Goal: Book appointment/travel/reservation

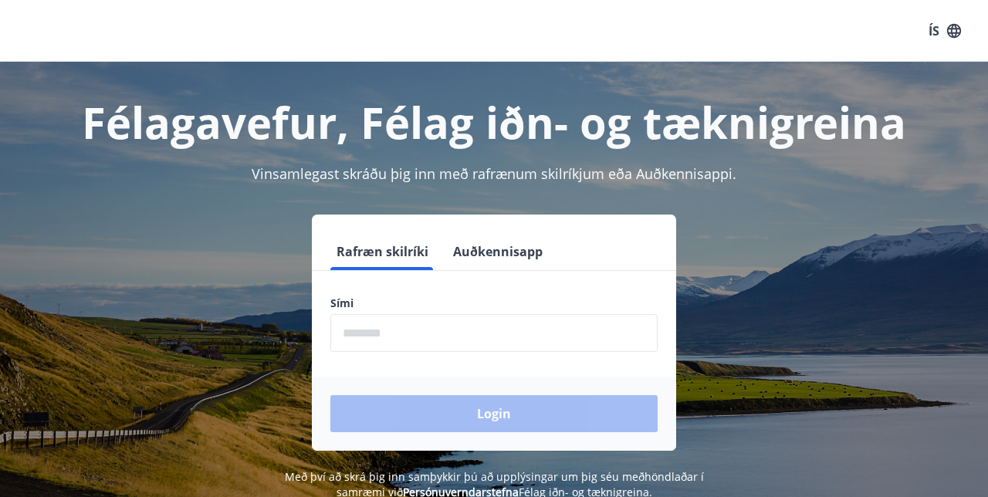
click at [350, 297] on label "Sími" at bounding box center [493, 303] width 327 height 15
click at [403, 333] on input "phone" at bounding box center [493, 333] width 327 height 38
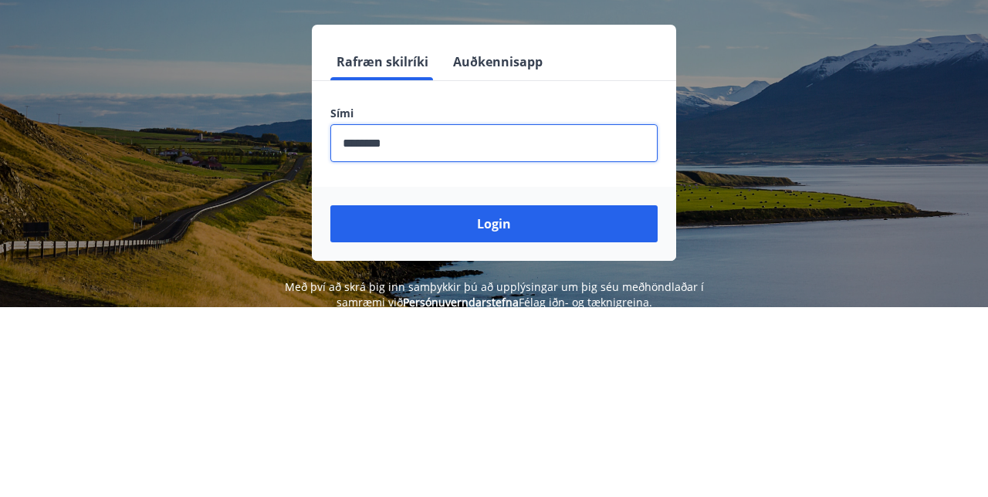
type input "********"
click at [555, 420] on button "Login" at bounding box center [493, 413] width 327 height 37
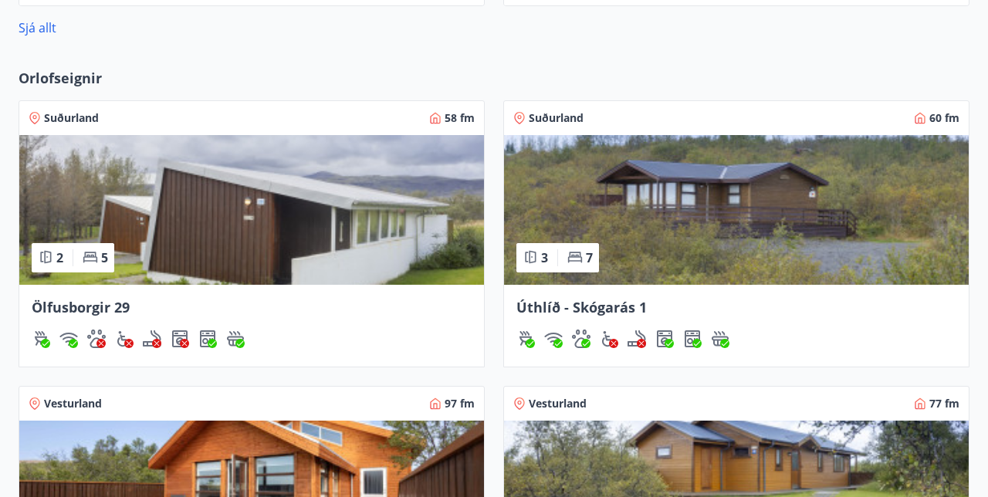
scroll to position [1219, 0]
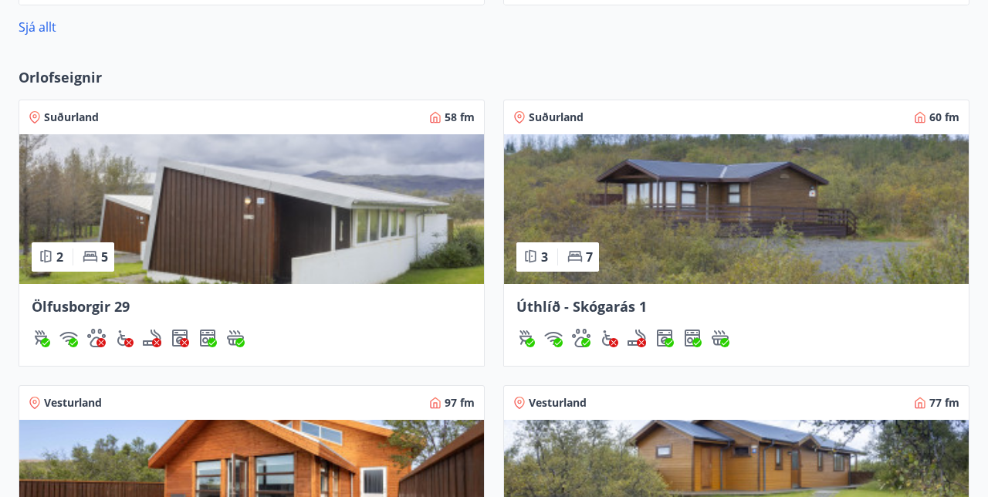
click at [310, 230] on img at bounding box center [251, 209] width 465 height 150
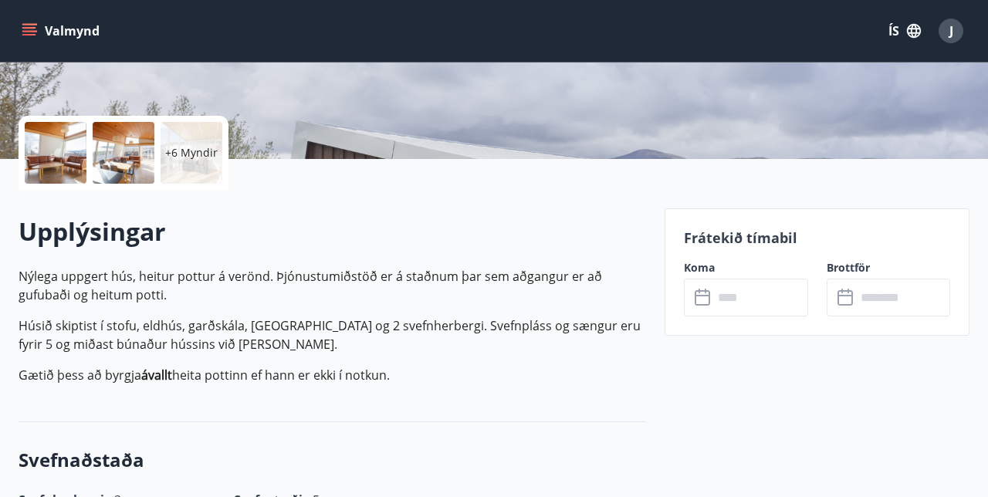
scroll to position [304, 0]
click at [858, 298] on input "text" at bounding box center [903, 298] width 94 height 38
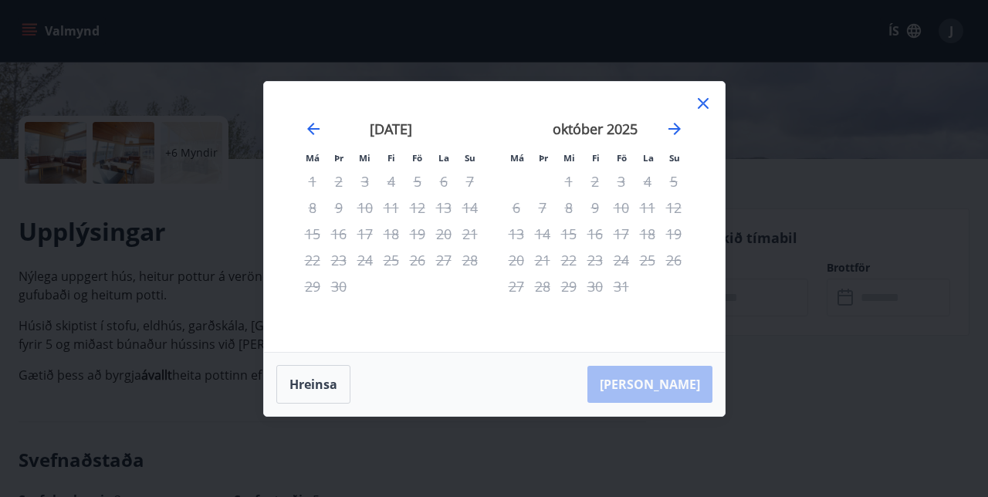
click at [672, 130] on icon "Move forward to switch to the next month." at bounding box center [674, 129] width 19 height 19
click at [681, 124] on icon "Move forward to switch to the next month." at bounding box center [674, 129] width 19 height 19
click at [306, 130] on icon "Move backward to switch to the previous month." at bounding box center [313, 129] width 19 height 19
click at [674, 132] on icon "Move forward to switch to the next month." at bounding box center [674, 129] width 19 height 19
click at [306, 127] on icon "Move backward to switch to the previous month." at bounding box center [313, 129] width 19 height 19
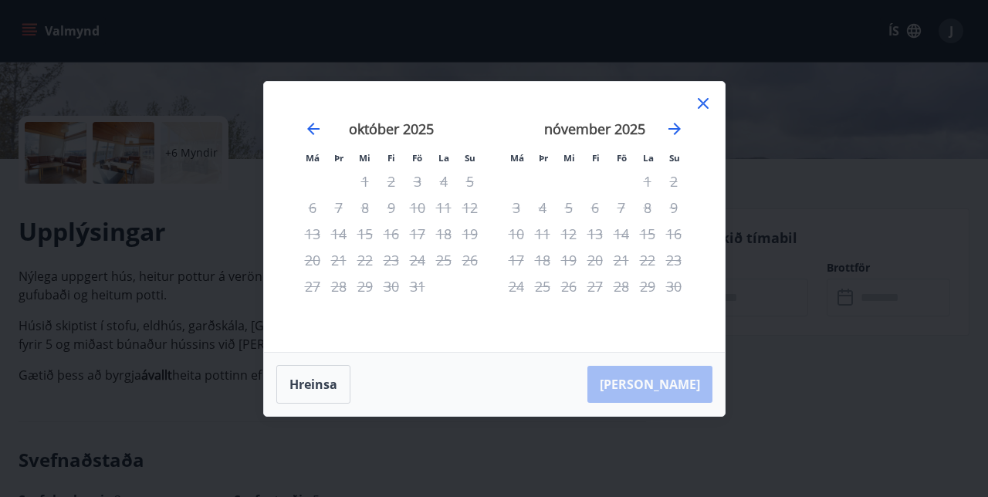
click at [313, 120] on icon "Move backward to switch to the previous month." at bounding box center [313, 129] width 19 height 19
click at [674, 125] on icon "Move forward to switch to the next month." at bounding box center [674, 129] width 12 height 12
click at [671, 130] on icon "Move forward to switch to the next month." at bounding box center [674, 129] width 19 height 19
click at [626, 233] on div "19" at bounding box center [621, 234] width 26 height 26
click at [629, 230] on div "19" at bounding box center [621, 234] width 26 height 26
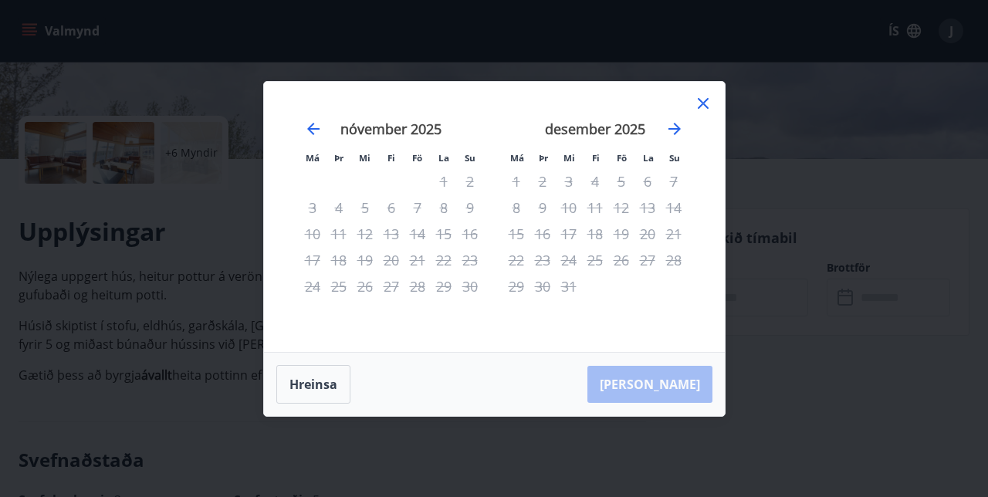
click at [702, 103] on icon at bounding box center [702, 103] width 2 height 2
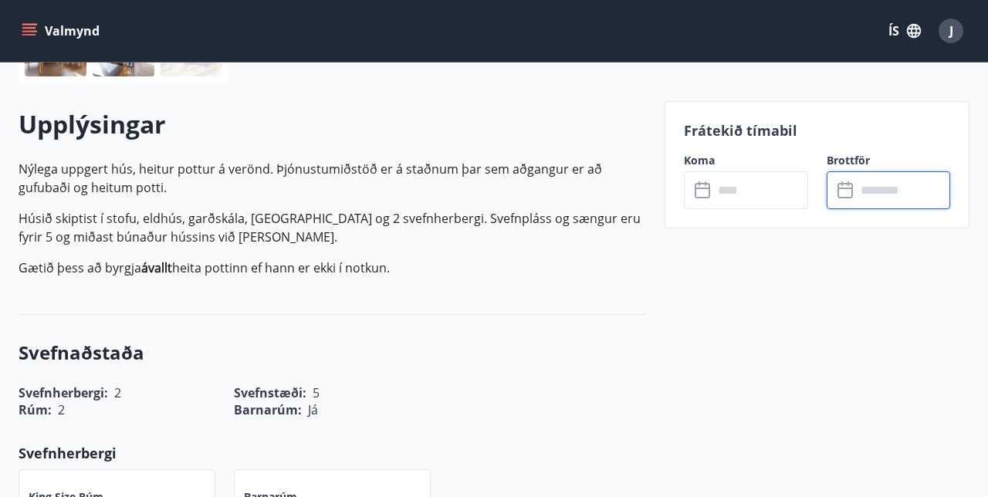
scroll to position [414, 0]
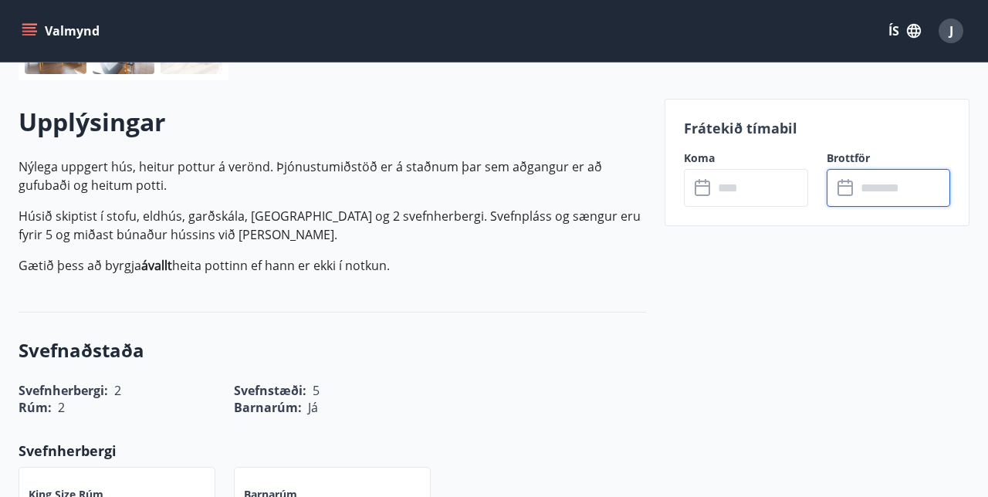
click at [769, 131] on p "Frátekið tímabil" at bounding box center [817, 128] width 266 height 20
click at [774, 127] on p "Frátekið tímabil" at bounding box center [817, 128] width 266 height 20
click at [776, 130] on p "Frátekið tímabil" at bounding box center [817, 128] width 266 height 20
click at [720, 185] on input "text" at bounding box center [760, 188] width 94 height 38
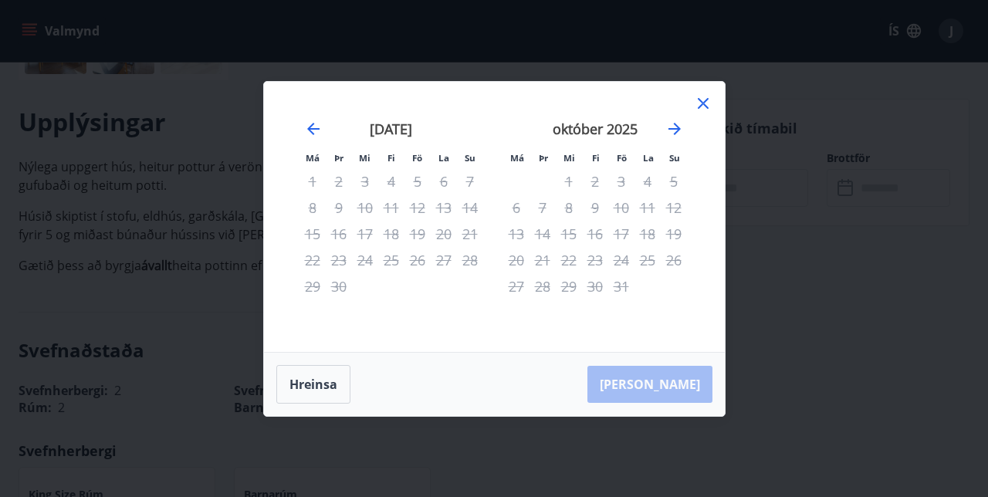
click at [680, 138] on icon "Move forward to switch to the next month." at bounding box center [674, 129] width 19 height 19
click at [679, 138] on icon "Move forward to switch to the next month." at bounding box center [674, 129] width 19 height 19
click at [652, 247] on div "20" at bounding box center [647, 234] width 26 height 26
click at [651, 247] on div "20" at bounding box center [647, 234] width 26 height 26
click at [621, 247] on div "19" at bounding box center [621, 234] width 26 height 26
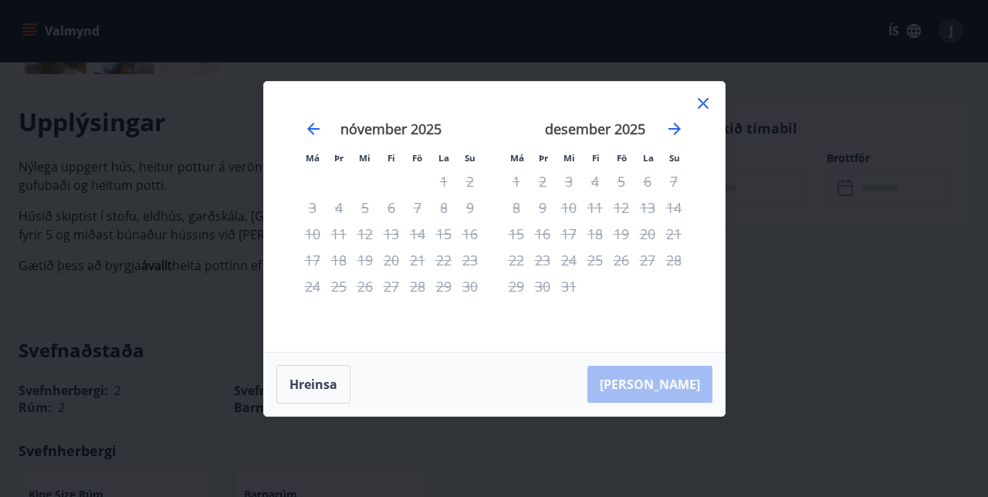
click at [680, 138] on icon "Move forward to switch to the next month." at bounding box center [674, 129] width 19 height 19
click at [711, 113] on icon at bounding box center [703, 103] width 19 height 19
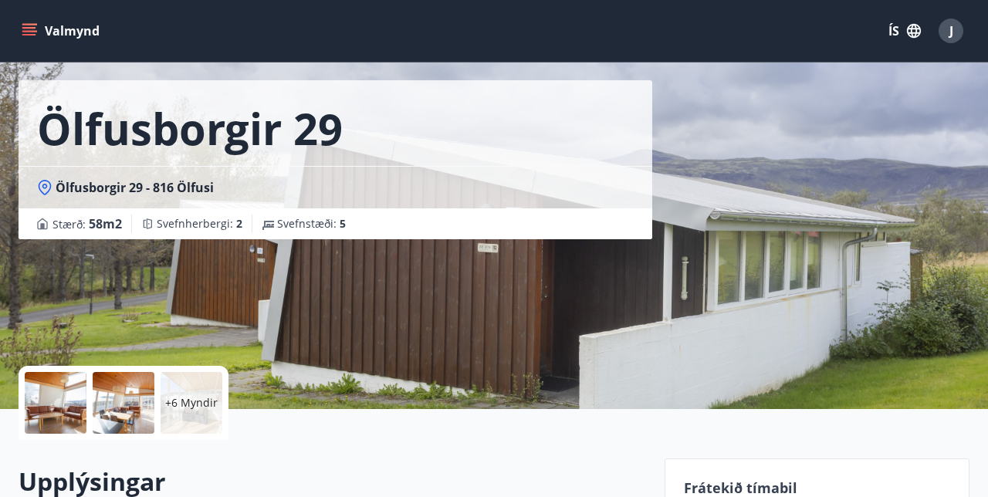
scroll to position [53, 0]
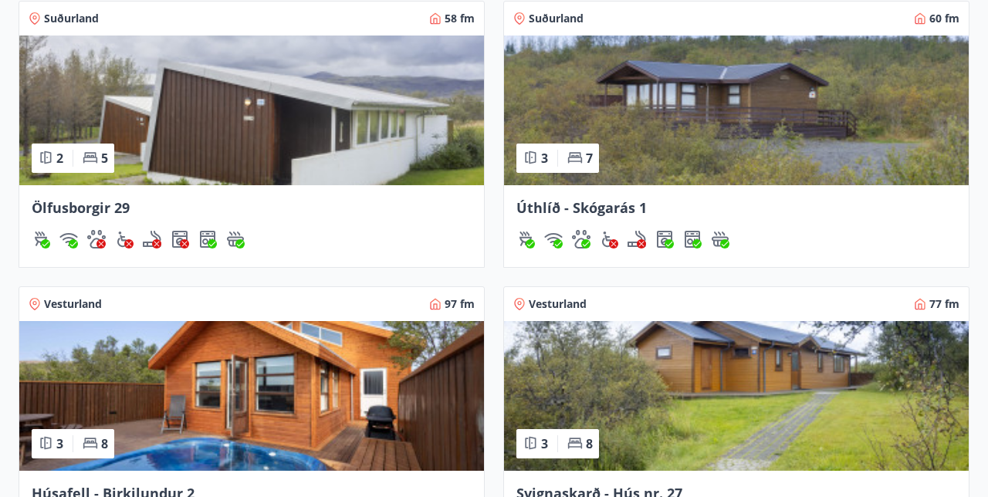
scroll to position [1287, 0]
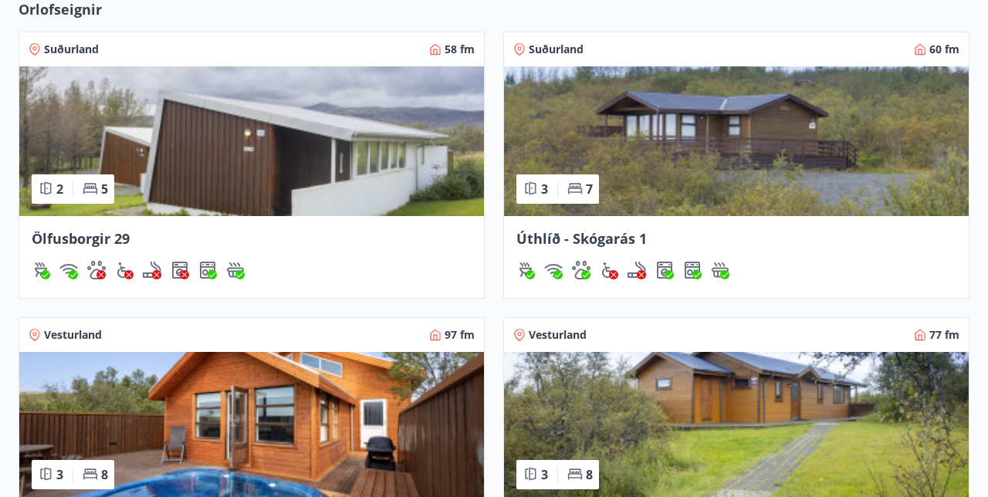
click at [749, 165] on img at bounding box center [736, 141] width 465 height 150
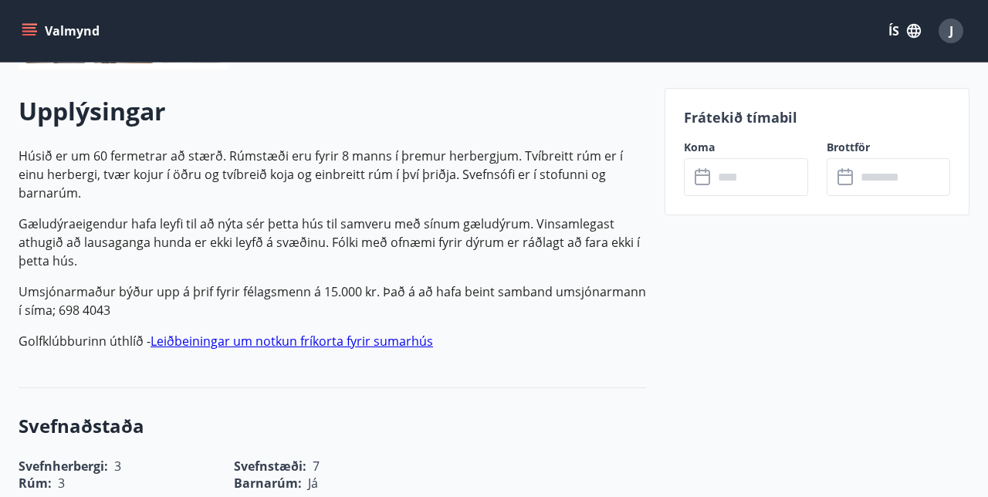
scroll to position [423, 0]
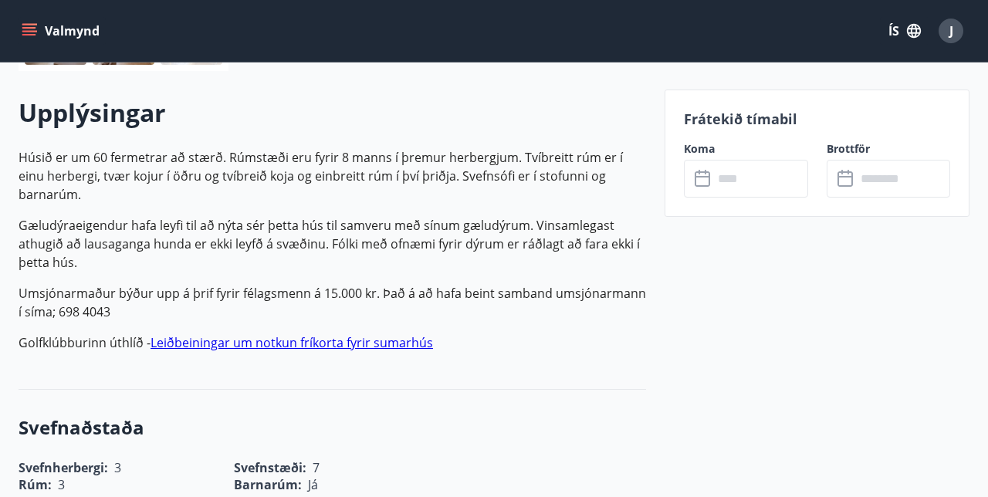
click at [856, 174] on input "text" at bounding box center [903, 179] width 94 height 38
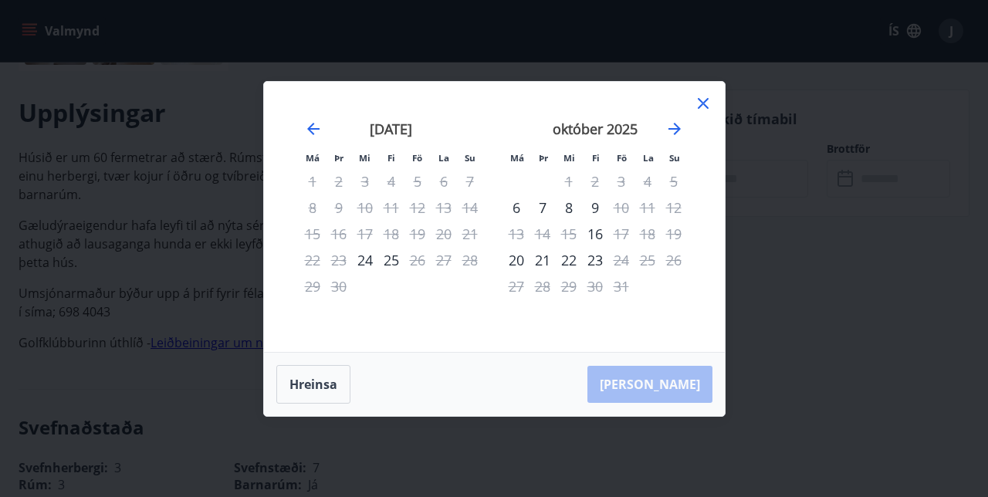
click at [728, 60] on div "Má Þr Mi Fi Fö La Su Má Þr Mi Fi Fö La Su [DATE] 1 2 3 4 5 6 7 8 9 10 11 12 13 …" at bounding box center [494, 248] width 988 height 497
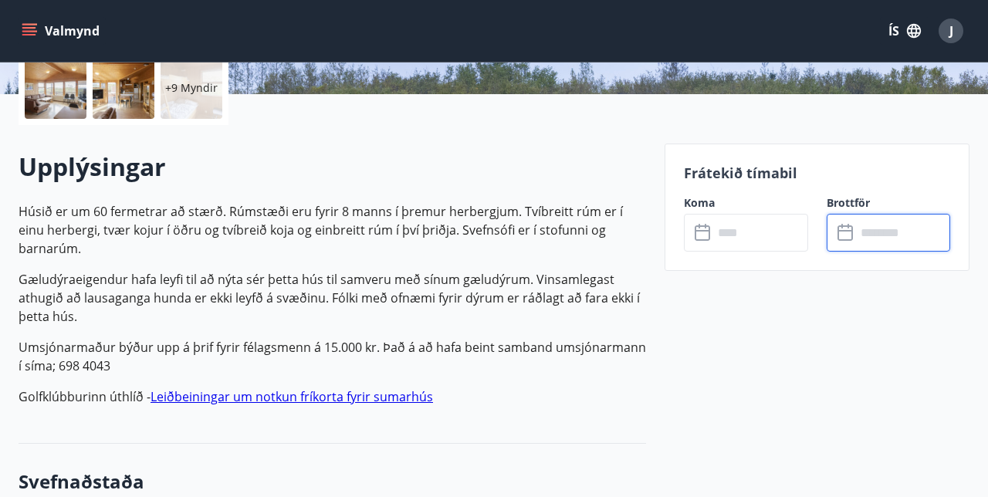
scroll to position [369, 0]
click at [715, 232] on input "text" at bounding box center [760, 233] width 94 height 38
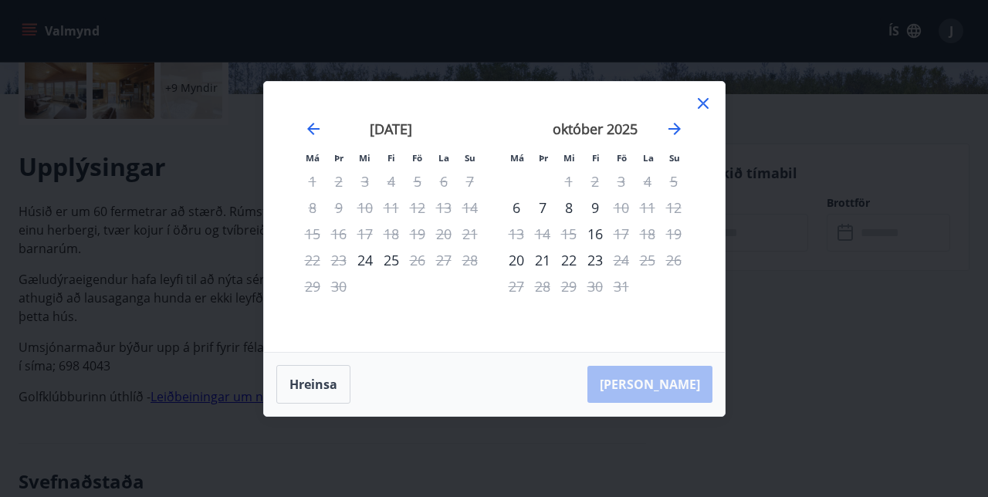
click at [672, 136] on icon "Move forward to switch to the next month." at bounding box center [674, 129] width 19 height 19
click at [680, 131] on icon "Move forward to switch to the next month." at bounding box center [674, 129] width 19 height 19
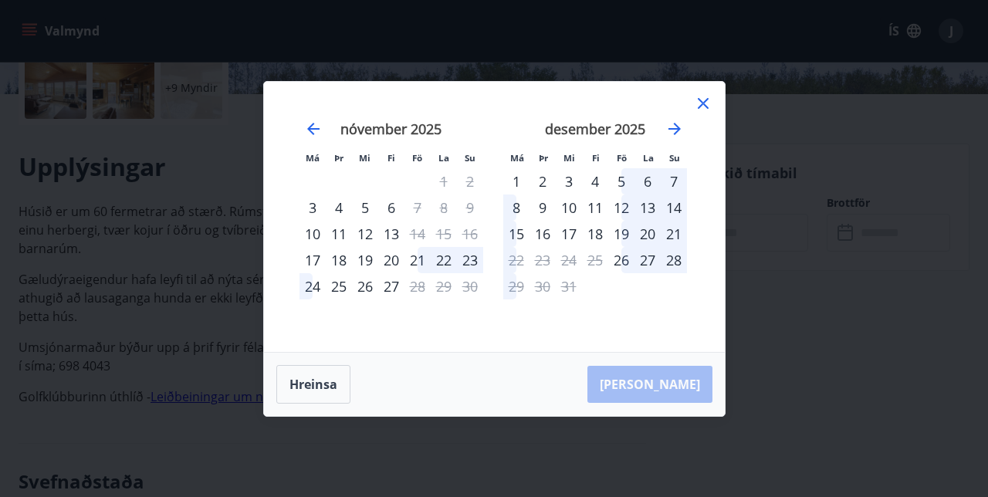
click at [627, 231] on div "19" at bounding box center [621, 234] width 26 height 26
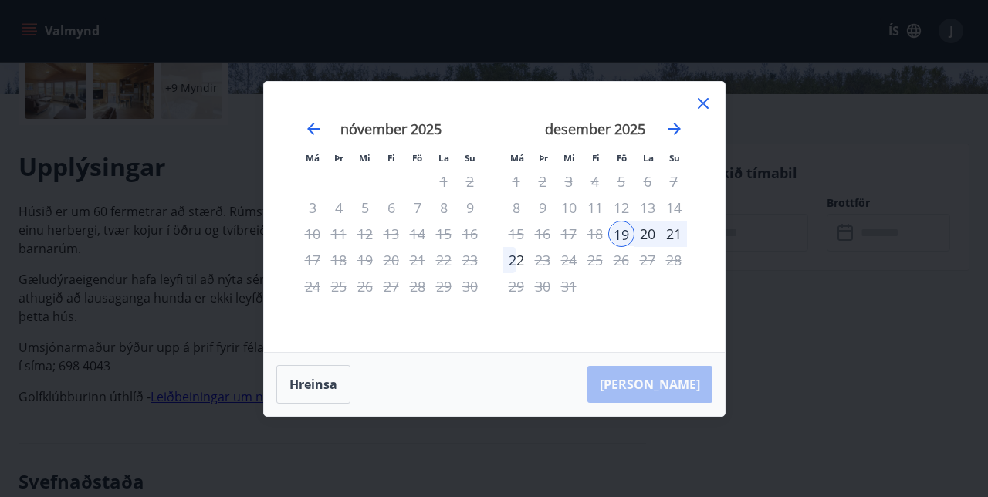
click at [625, 260] on div "26" at bounding box center [621, 260] width 26 height 26
click at [316, 389] on button "Hreinsa" at bounding box center [313, 384] width 74 height 39
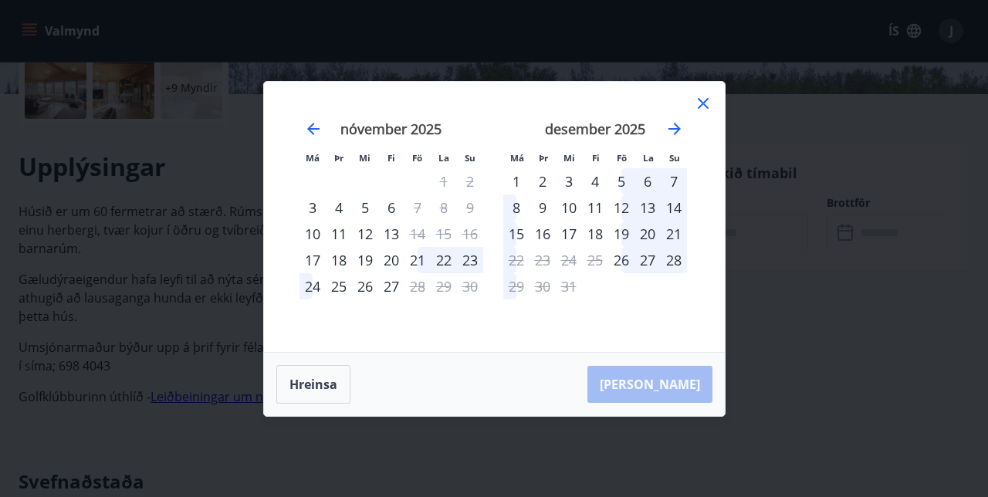
click at [319, 384] on button "Hreinsa" at bounding box center [313, 384] width 74 height 39
click at [708, 99] on icon at bounding box center [703, 103] width 19 height 19
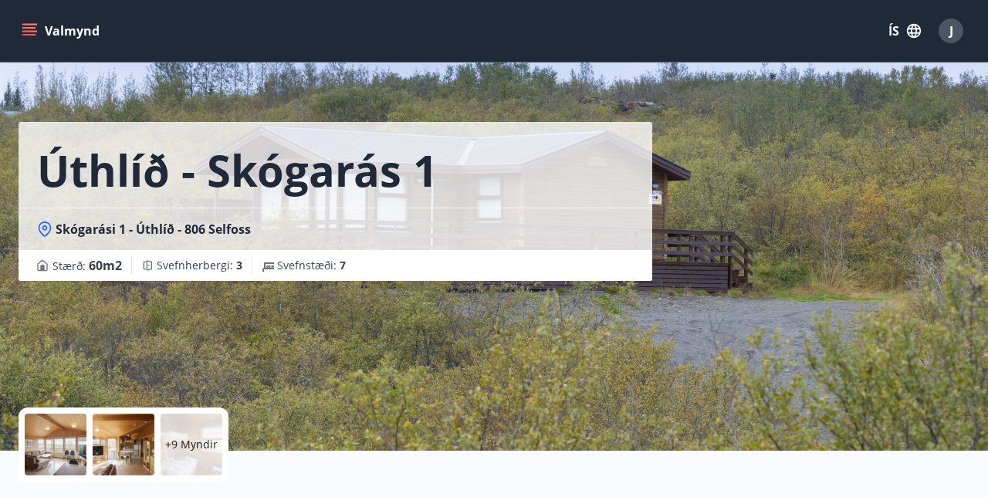
scroll to position [0, 0]
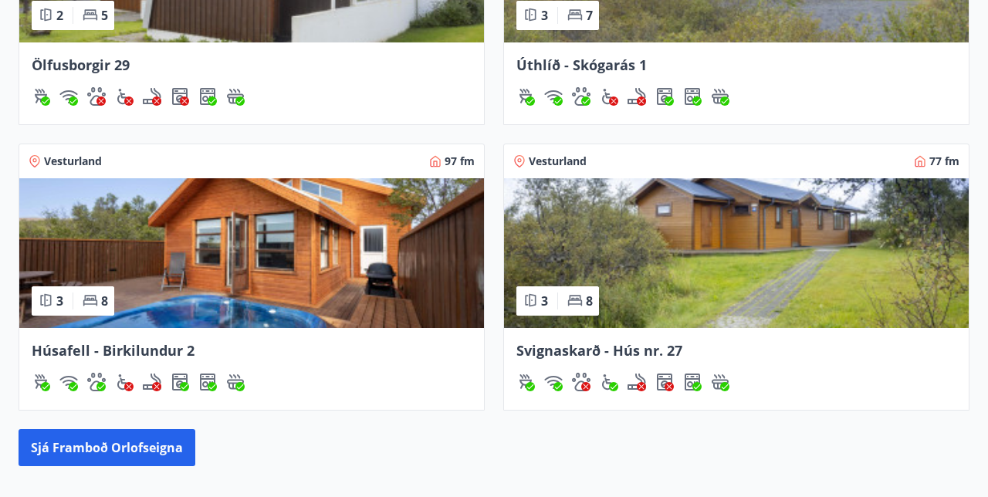
scroll to position [1462, 0]
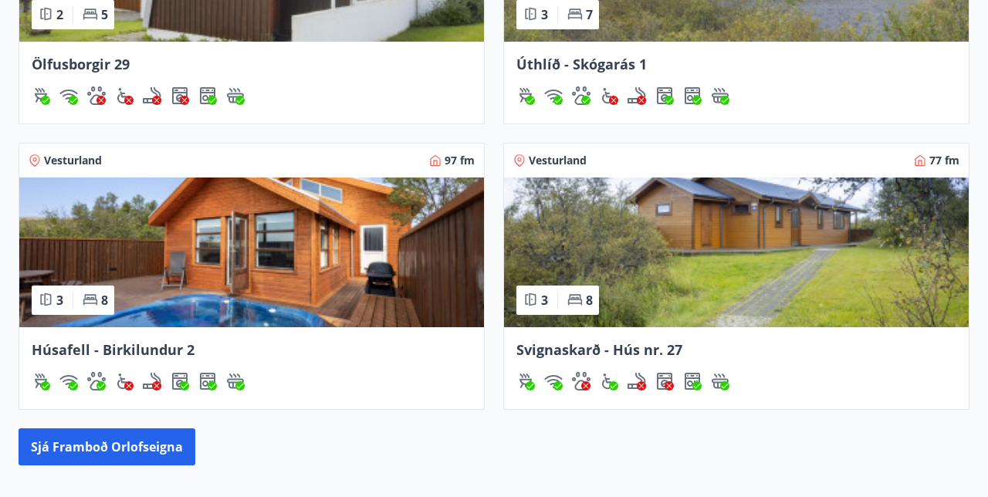
click at [142, 441] on button "Sjá framboð orlofseigna" at bounding box center [107, 446] width 177 height 37
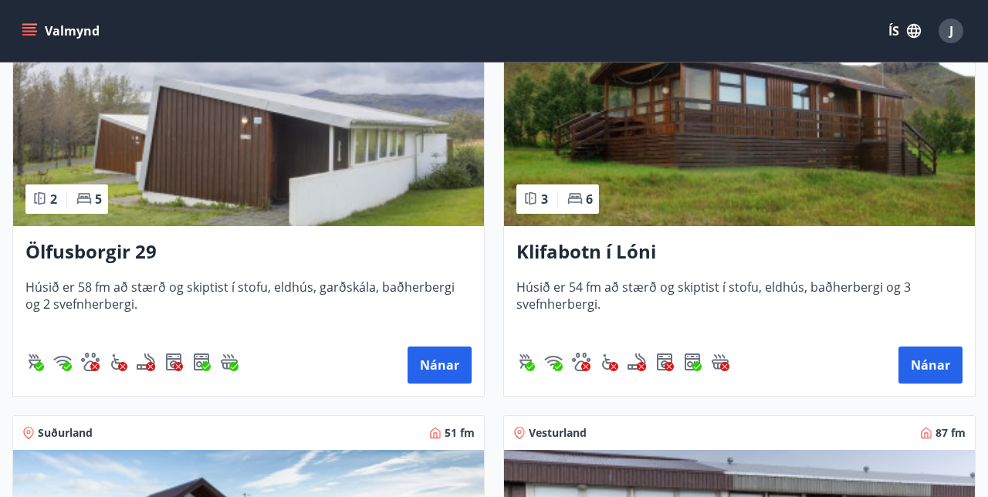
scroll to position [344, 0]
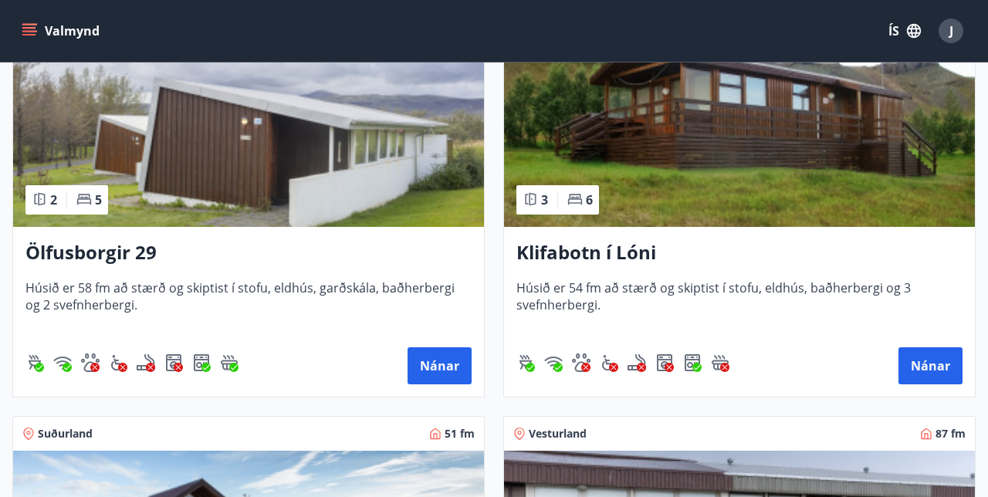
click at [444, 370] on button "Nánar" at bounding box center [439, 365] width 64 height 37
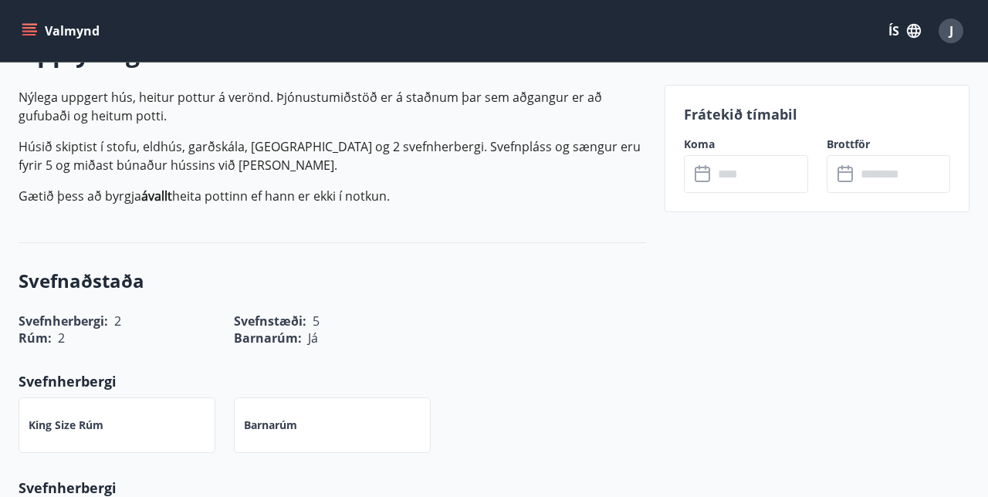
scroll to position [482, 0]
click at [715, 162] on input "text" at bounding box center [760, 174] width 94 height 38
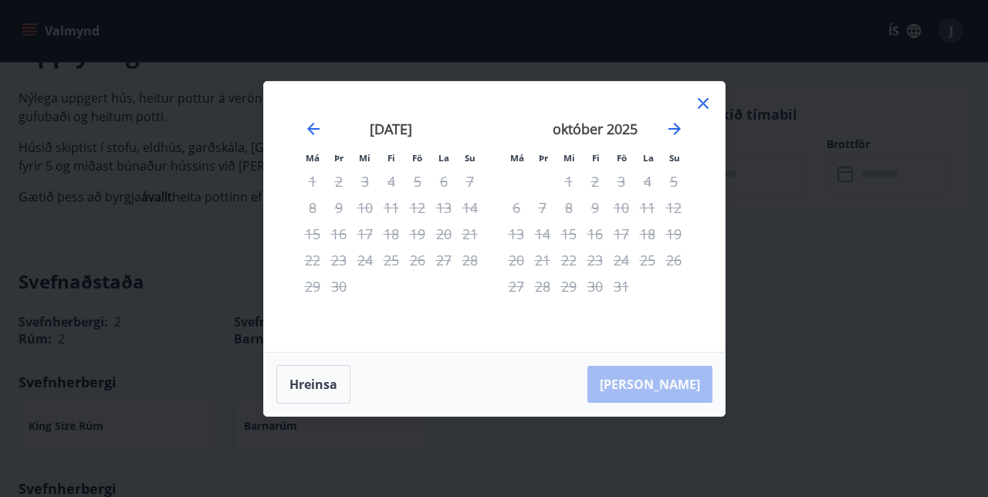
click at [680, 127] on icon "Move forward to switch to the next month." at bounding box center [674, 129] width 19 height 19
click at [681, 123] on icon "Move forward to switch to the next month." at bounding box center [674, 129] width 19 height 19
click at [312, 390] on button "Hreinsa" at bounding box center [313, 384] width 74 height 39
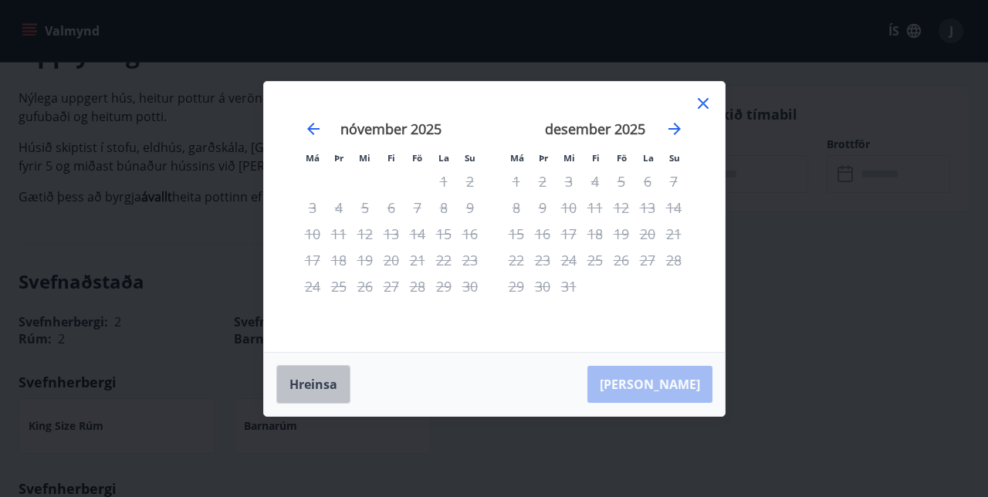
click at [332, 384] on button "Hreinsa" at bounding box center [313, 384] width 74 height 39
click at [702, 103] on icon at bounding box center [702, 103] width 2 height 2
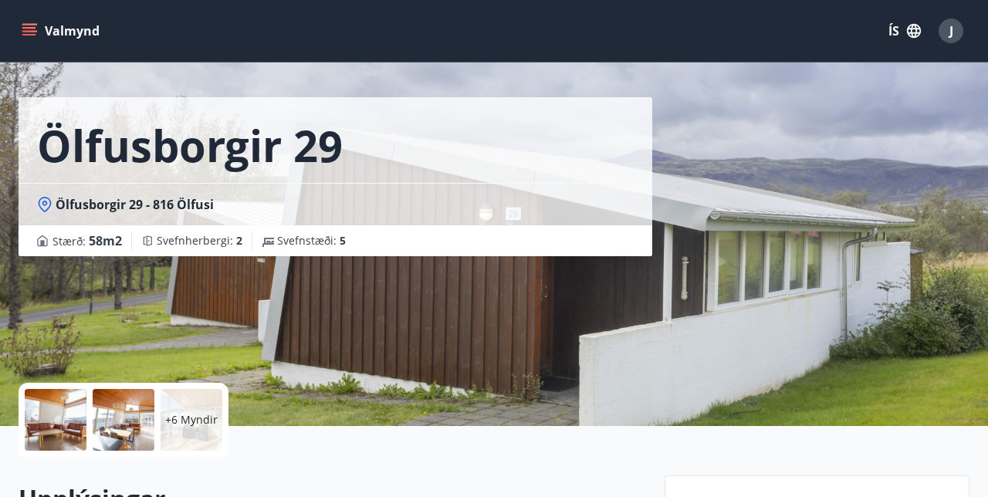
scroll to position [39, 0]
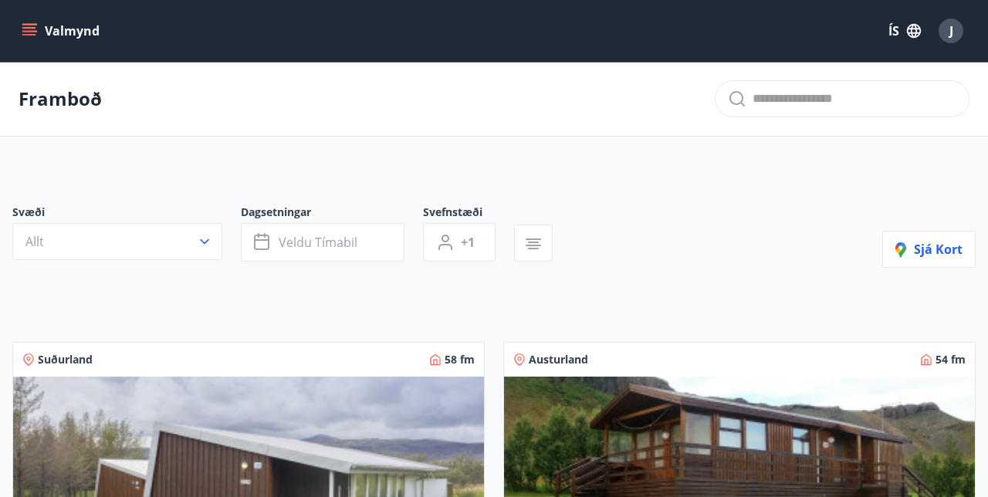
scroll to position [191, 0]
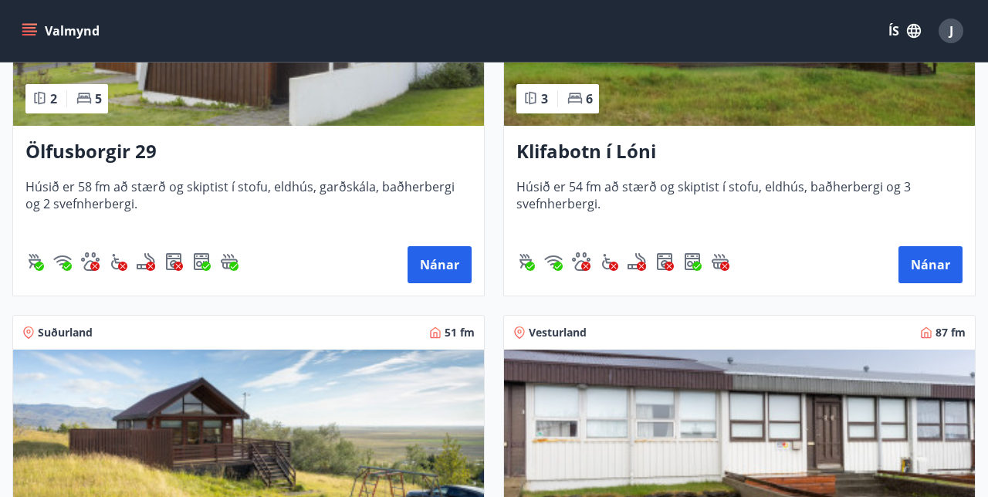
click at [934, 262] on button "Nánar" at bounding box center [930, 264] width 64 height 37
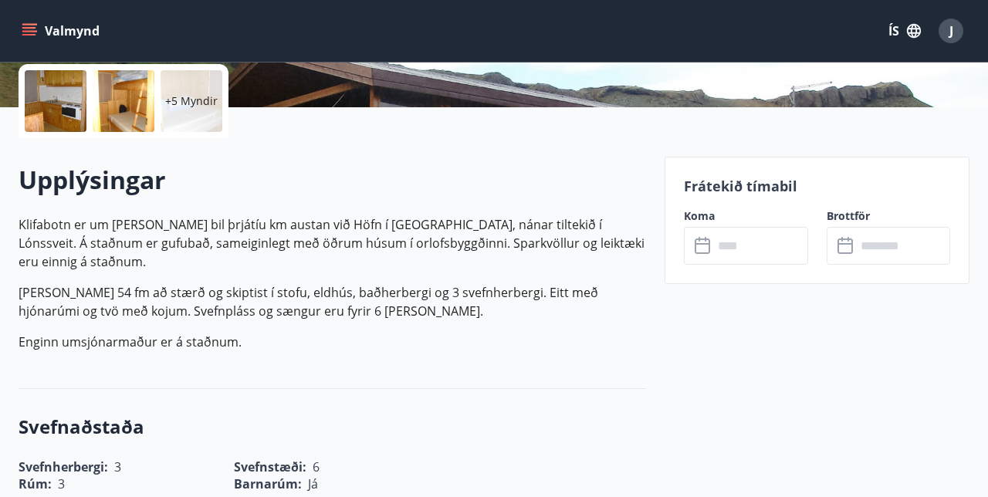
scroll to position [358, 0]
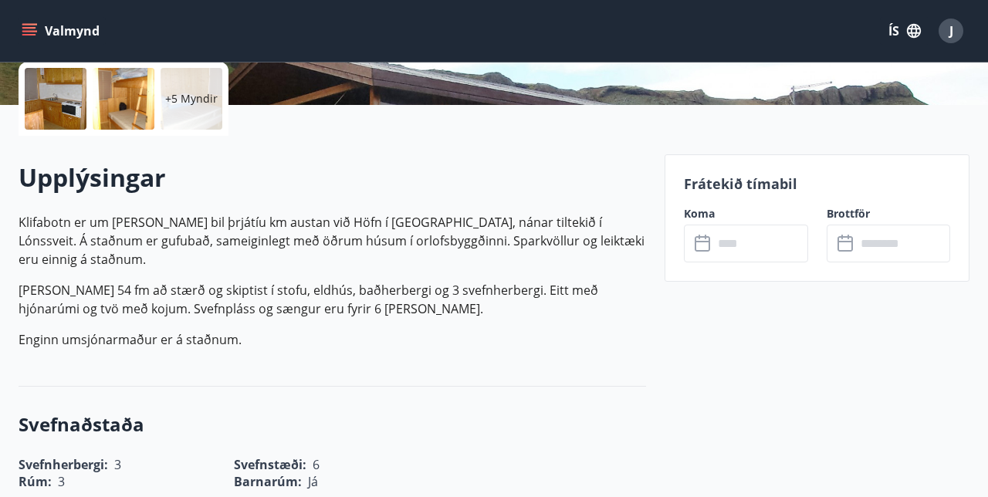
click at [715, 238] on input "text" at bounding box center [760, 244] width 94 height 38
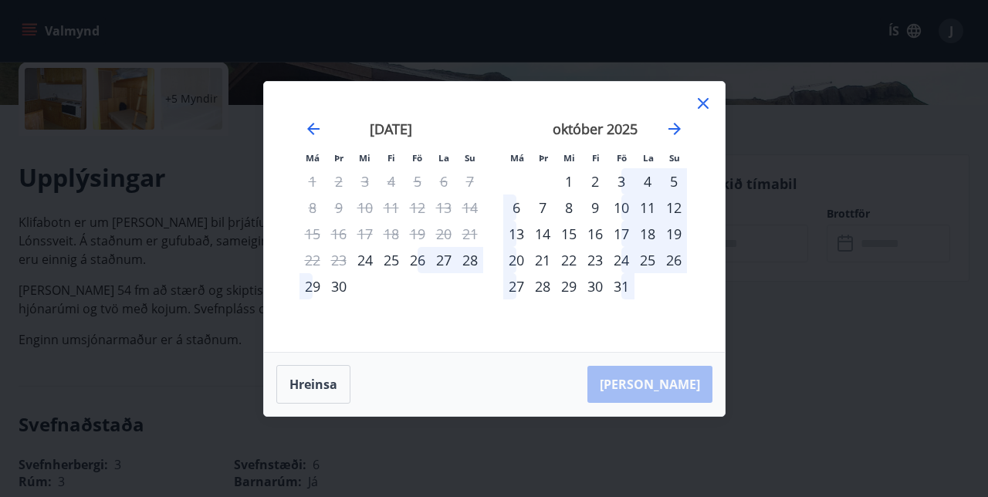
click at [683, 138] on icon "Move forward to switch to the next month." at bounding box center [674, 129] width 19 height 19
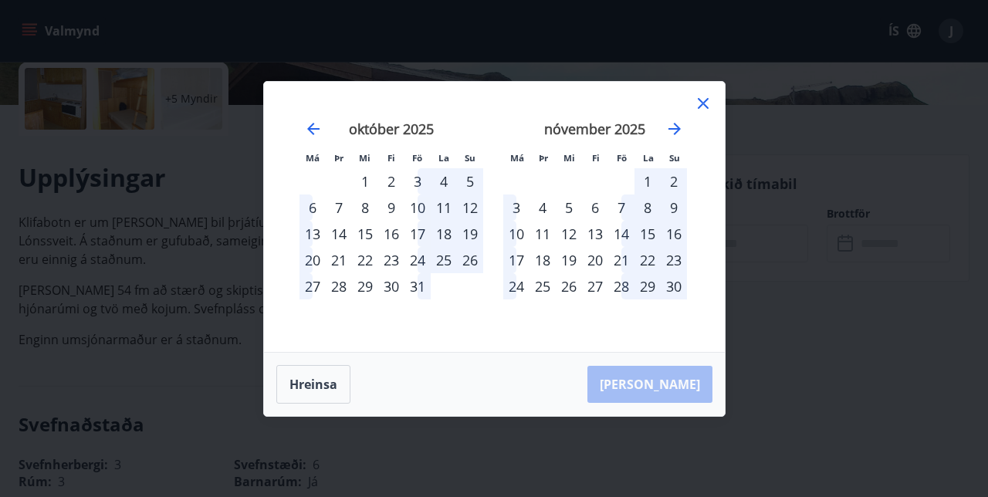
click at [683, 138] on icon "Move forward to switch to the next month." at bounding box center [674, 129] width 19 height 19
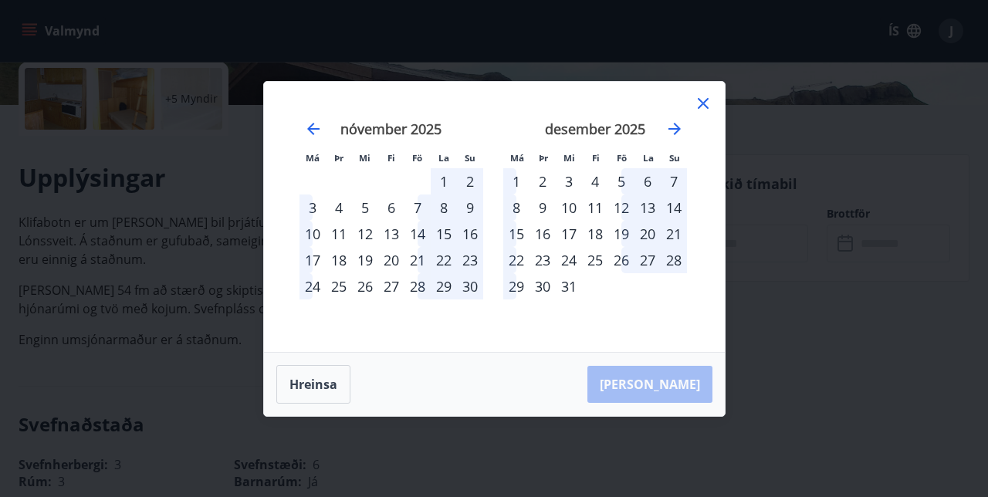
click at [630, 247] on div "19" at bounding box center [621, 234] width 26 height 26
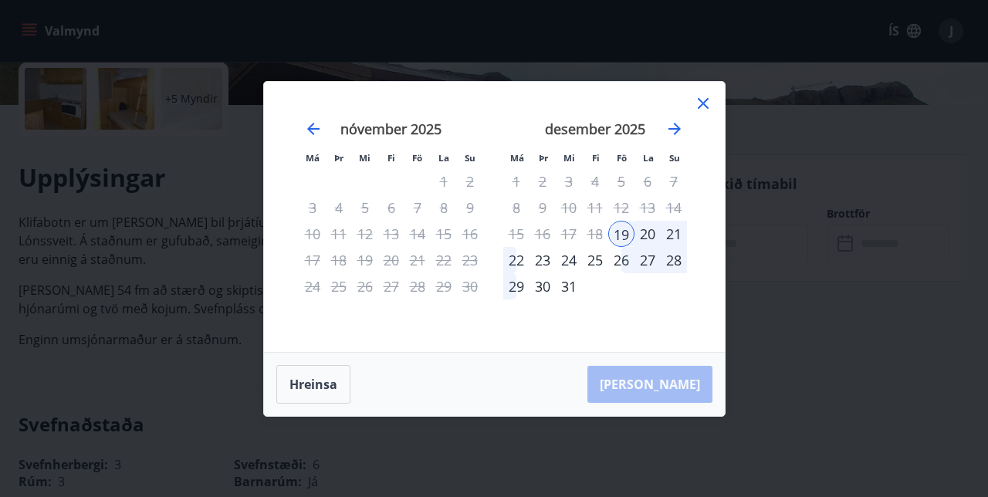
click at [319, 404] on button "Hreinsa" at bounding box center [313, 384] width 74 height 39
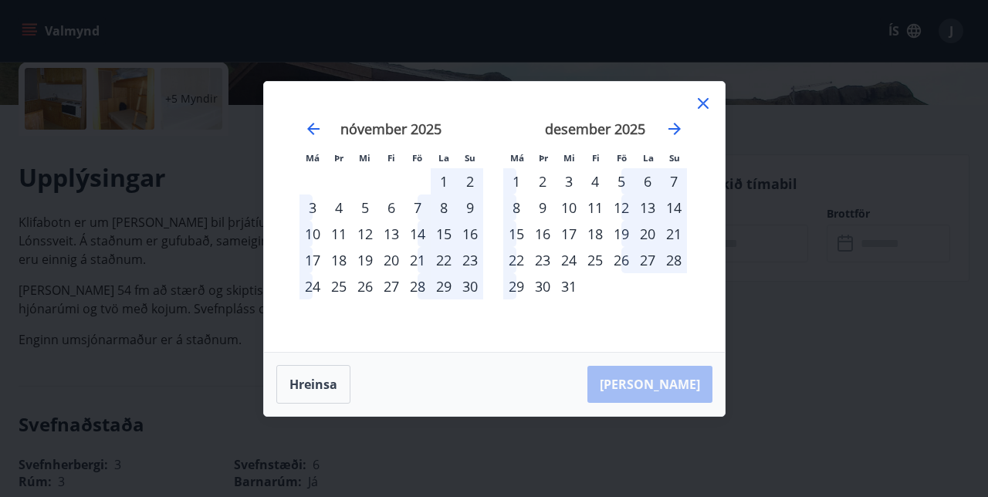
click at [315, 404] on button "Hreinsa" at bounding box center [313, 384] width 74 height 39
click at [705, 109] on icon at bounding box center [703, 103] width 11 height 11
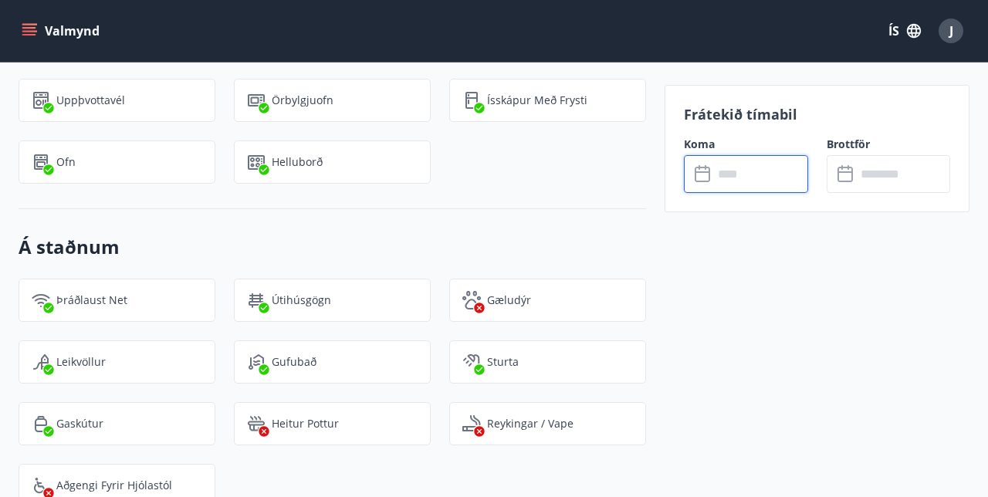
scroll to position [1442, 0]
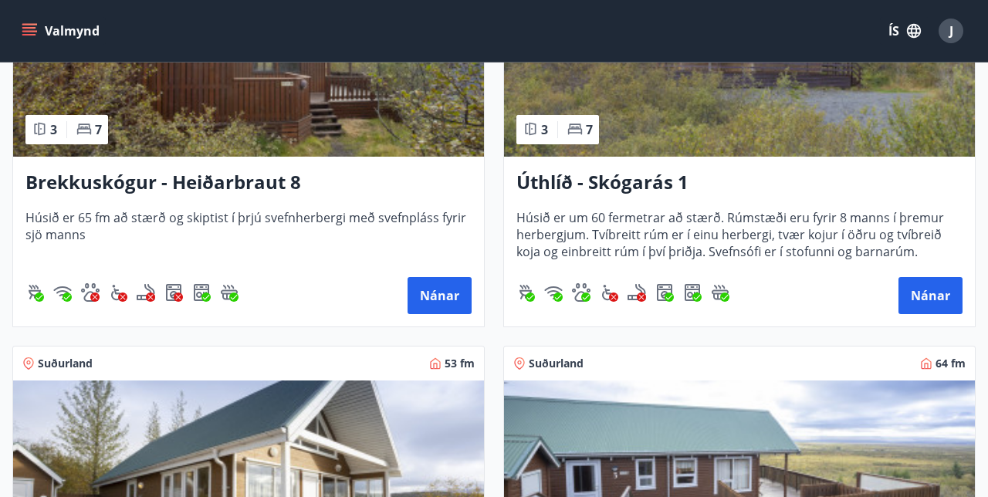
scroll to position [3341, 0]
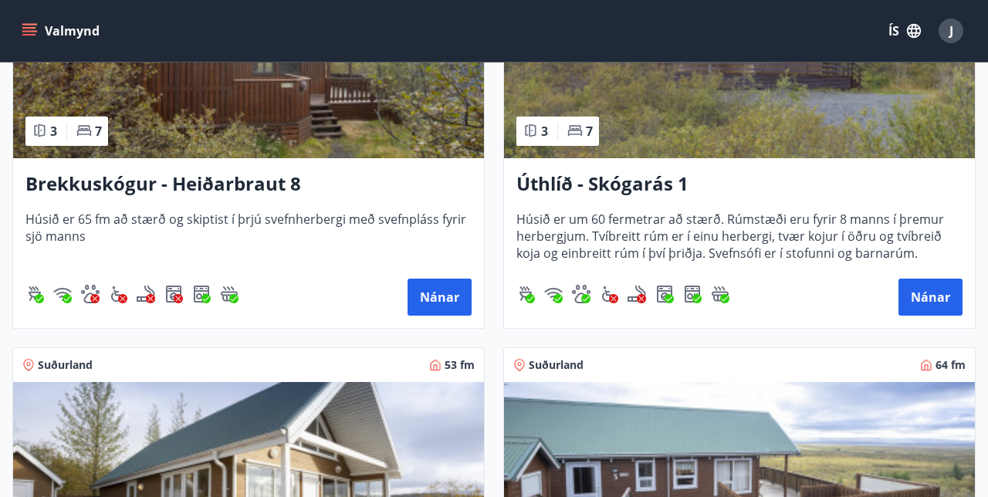
click at [691, 173] on h3 "Úthlíð - Skógarás 1" at bounding box center [739, 185] width 446 height 28
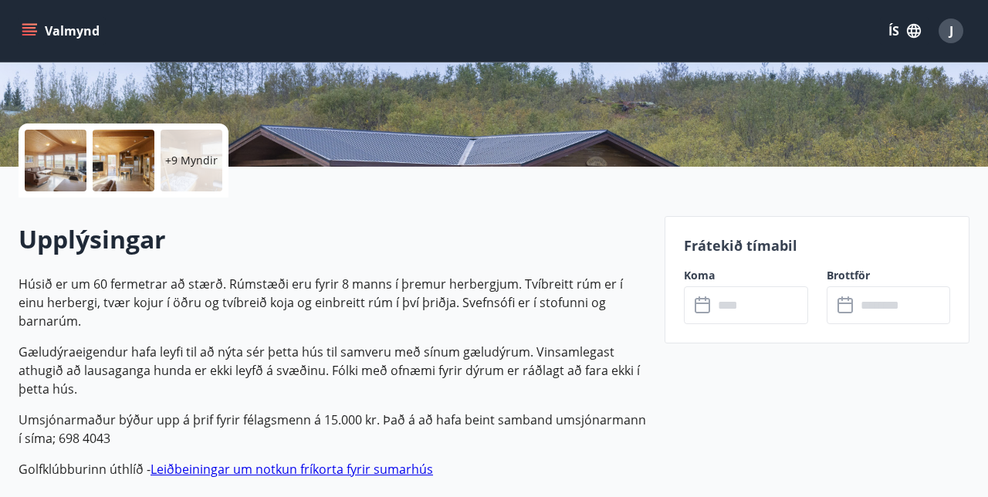
scroll to position [299, 0]
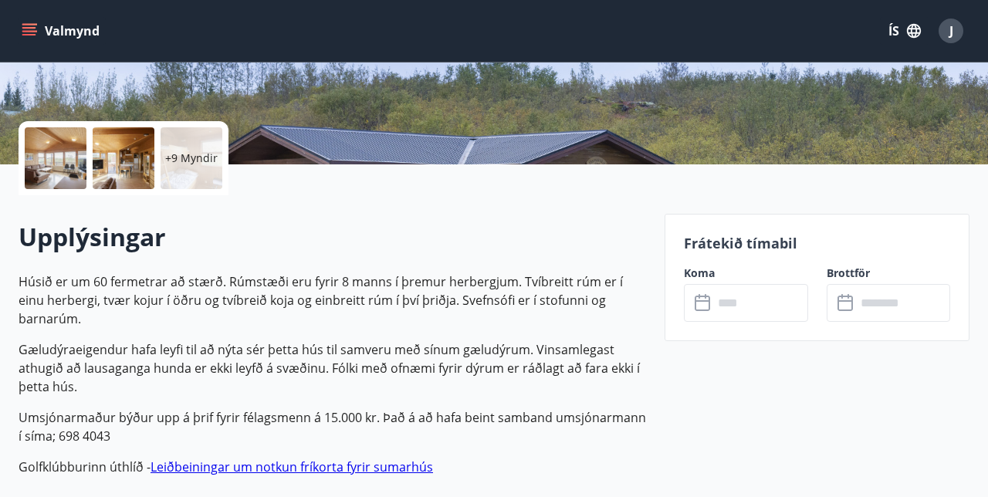
click at [713, 300] on input "text" at bounding box center [760, 303] width 94 height 38
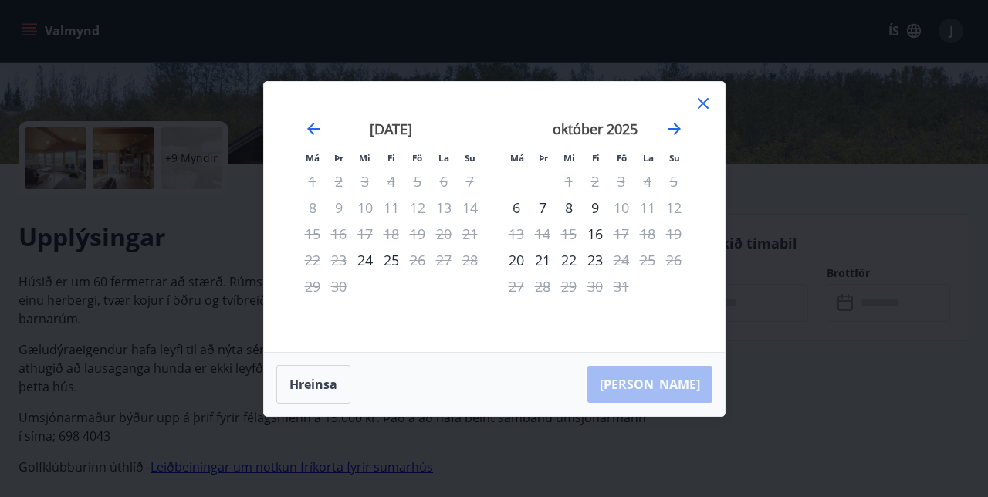
click at [680, 138] on icon "Move forward to switch to the next month." at bounding box center [674, 129] width 19 height 19
click at [681, 138] on icon "Move forward to switch to the next month." at bounding box center [674, 129] width 19 height 19
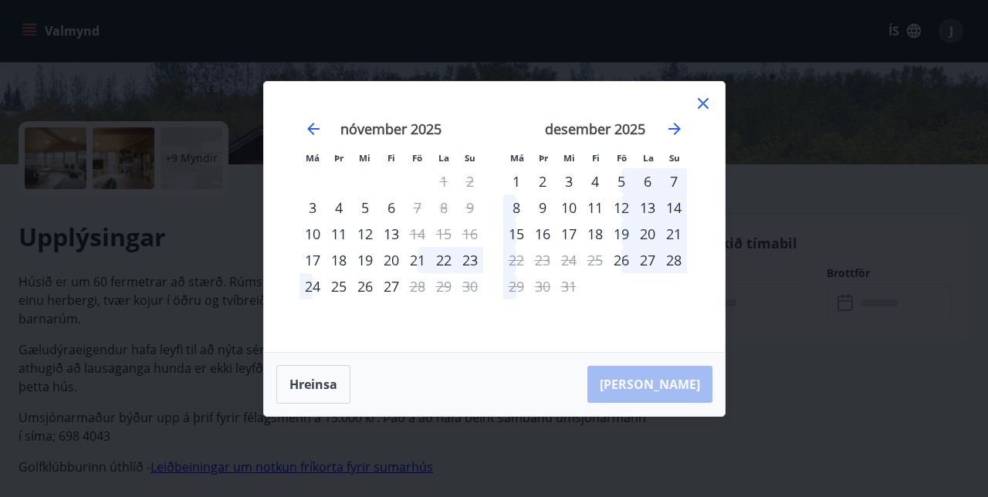
click at [702, 104] on icon at bounding box center [702, 103] width 2 height 2
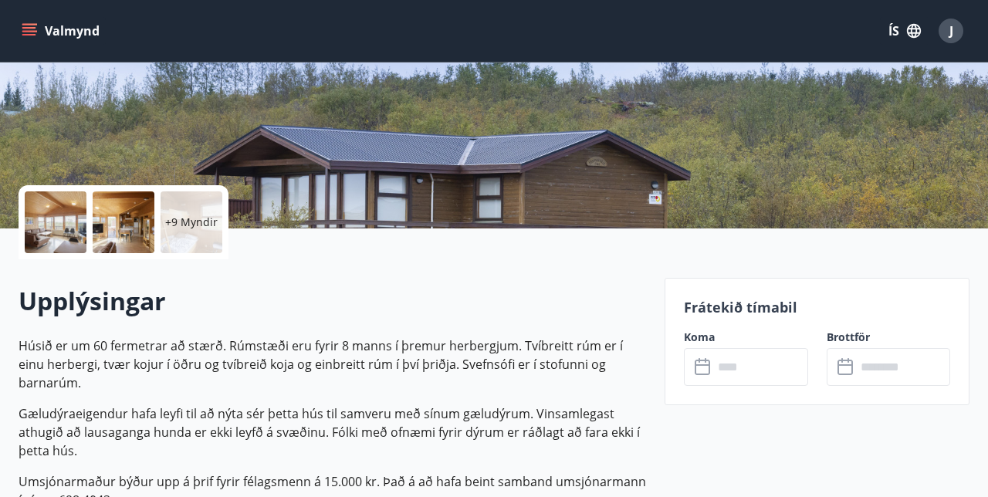
scroll to position [236, 0]
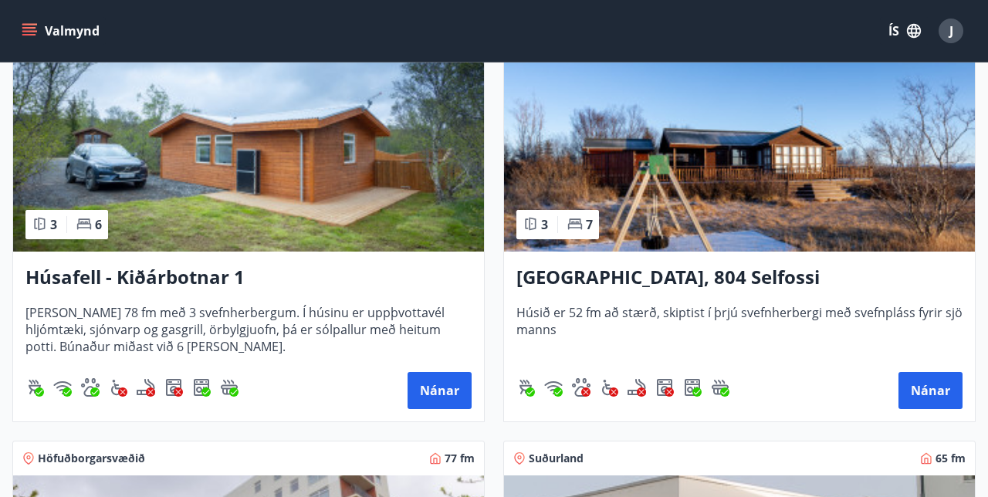
scroll to position [1573, 0]
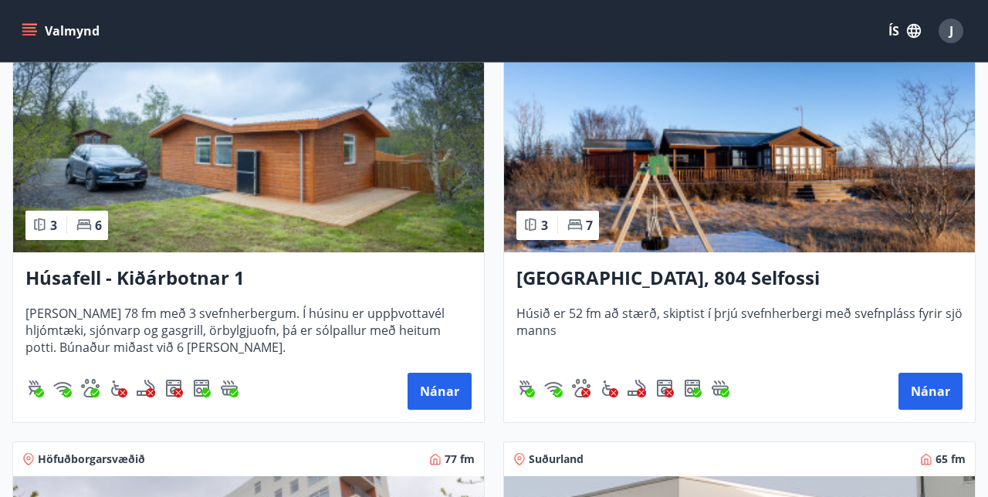
click at [860, 165] on img at bounding box center [739, 155] width 471 height 194
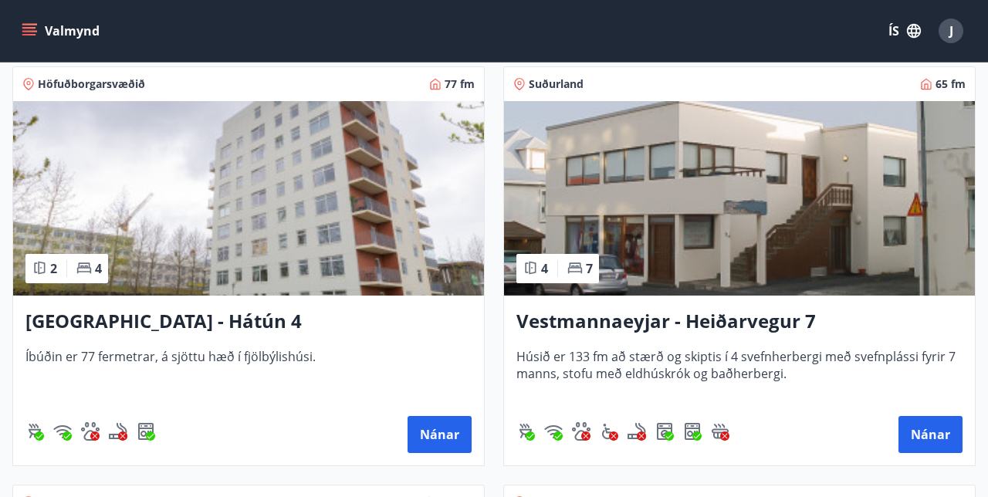
scroll to position [1948, 0]
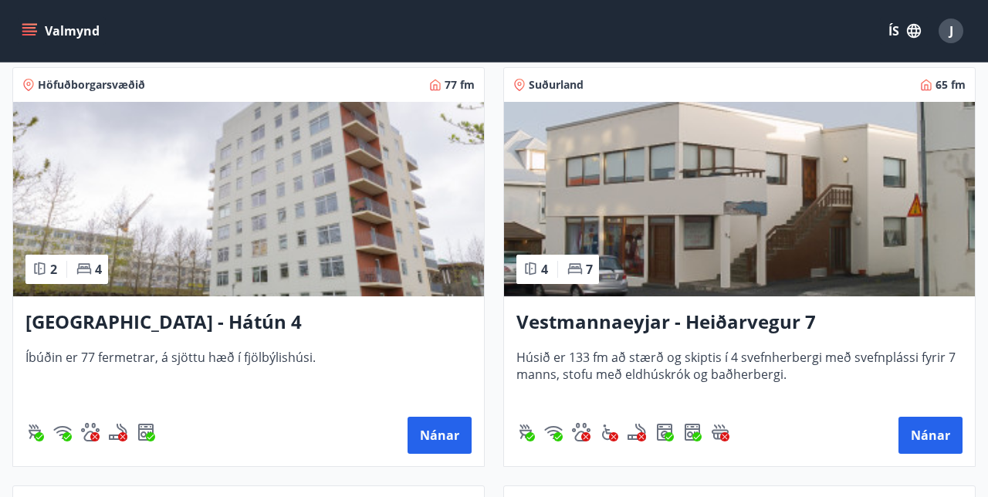
click at [358, 211] on img at bounding box center [248, 199] width 471 height 194
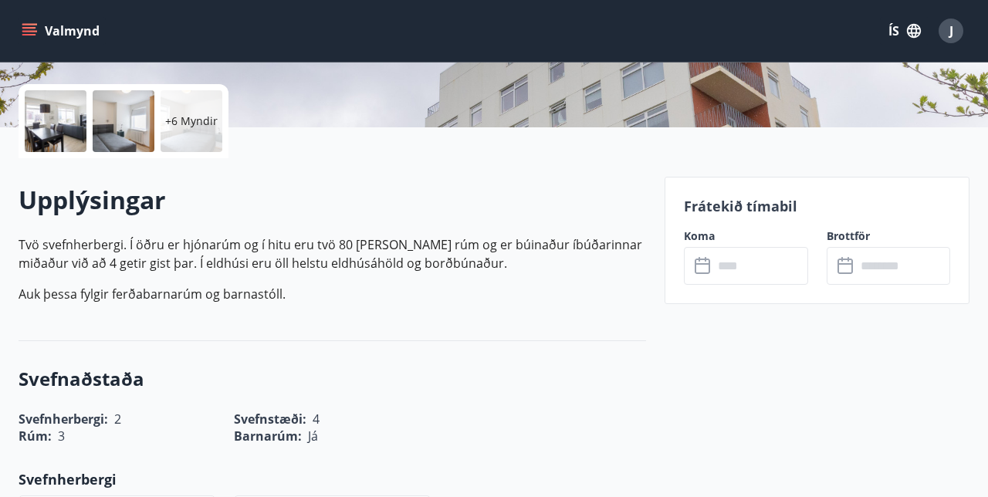
scroll to position [336, 0]
click at [714, 258] on input "text" at bounding box center [760, 265] width 94 height 38
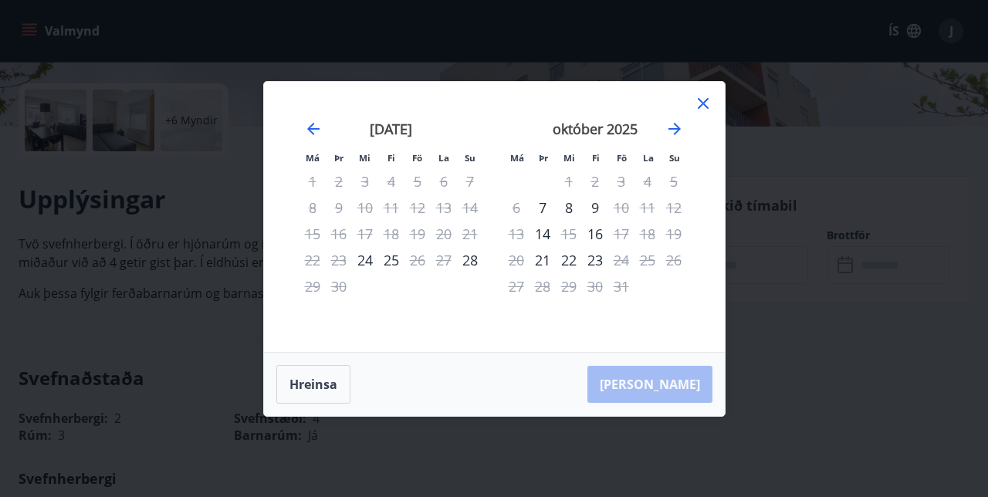
click at [679, 135] on icon "Move forward to switch to the next month." at bounding box center [674, 129] width 12 height 12
click at [676, 138] on icon "Move forward to switch to the next month." at bounding box center [674, 129] width 19 height 19
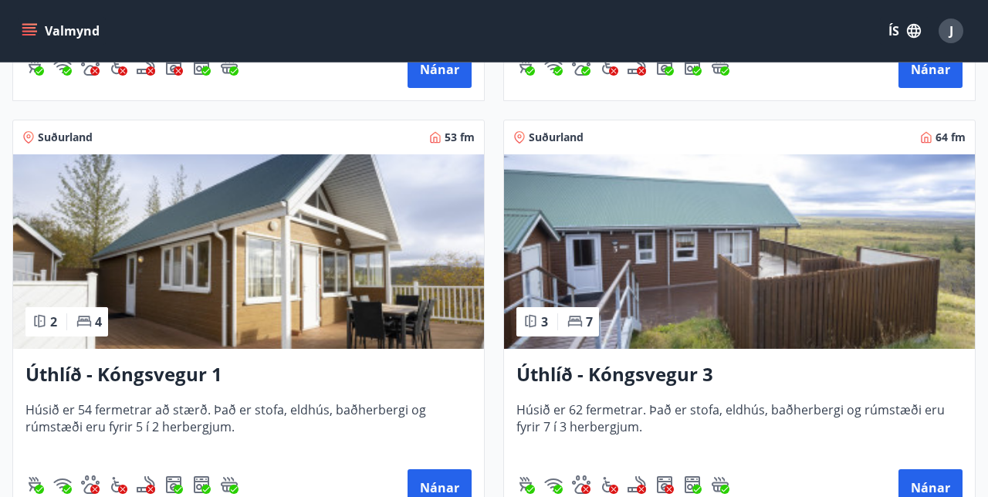
scroll to position [3568, 0]
click at [259, 303] on img at bounding box center [248, 251] width 471 height 194
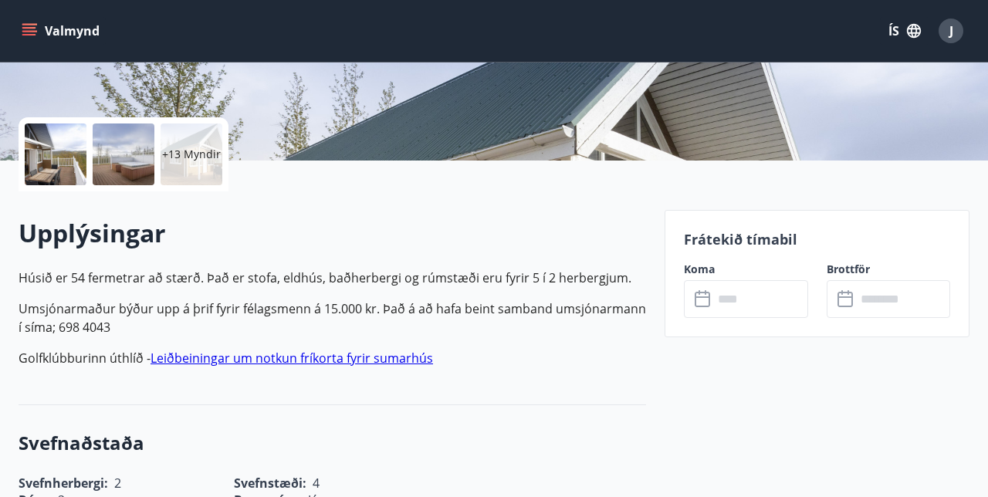
scroll to position [303, 0]
click at [713, 292] on input "text" at bounding box center [760, 298] width 94 height 38
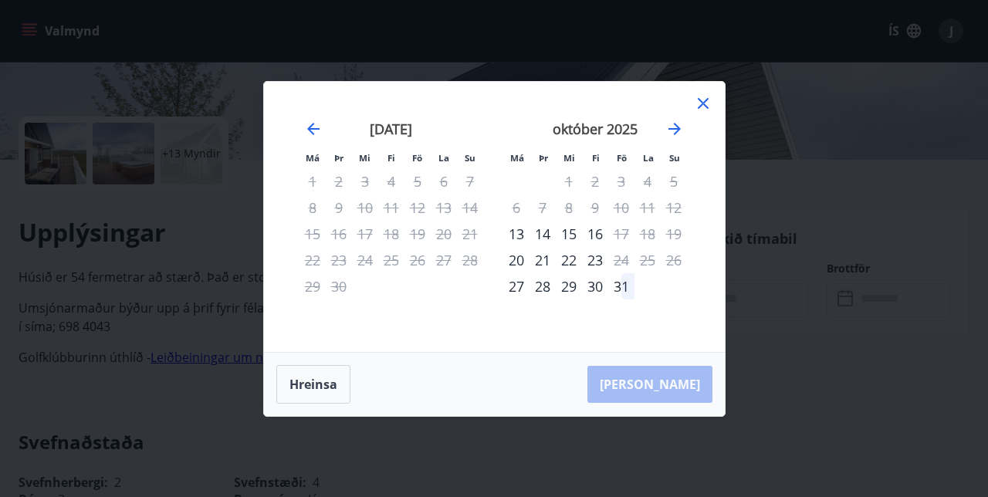
click at [674, 138] on icon "Move forward to switch to the next month." at bounding box center [674, 129] width 19 height 19
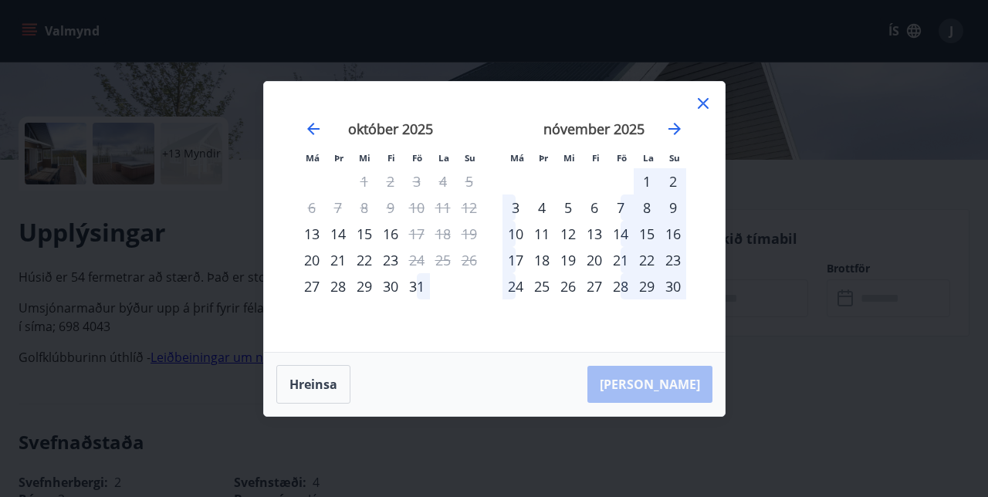
click at [678, 138] on icon "Move forward to switch to the next month." at bounding box center [674, 129] width 19 height 19
click at [681, 138] on icon "Move forward to switch to the next month." at bounding box center [674, 129] width 19 height 19
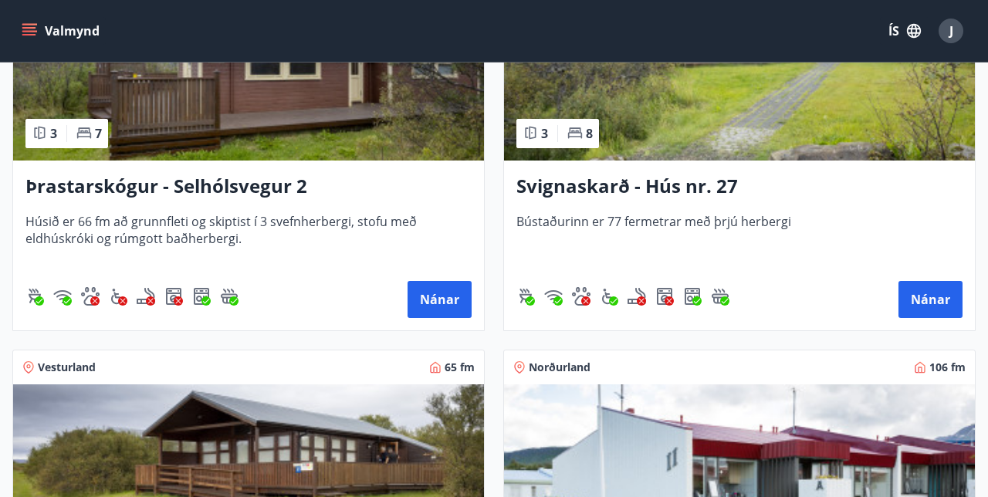
scroll to position [5430, 0]
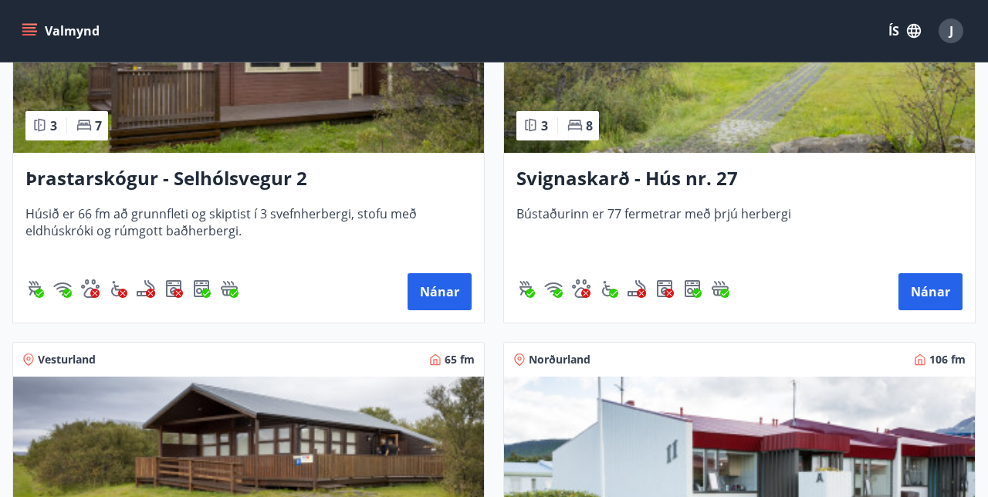
click at [357, 117] on img at bounding box center [248, 55] width 471 height 194
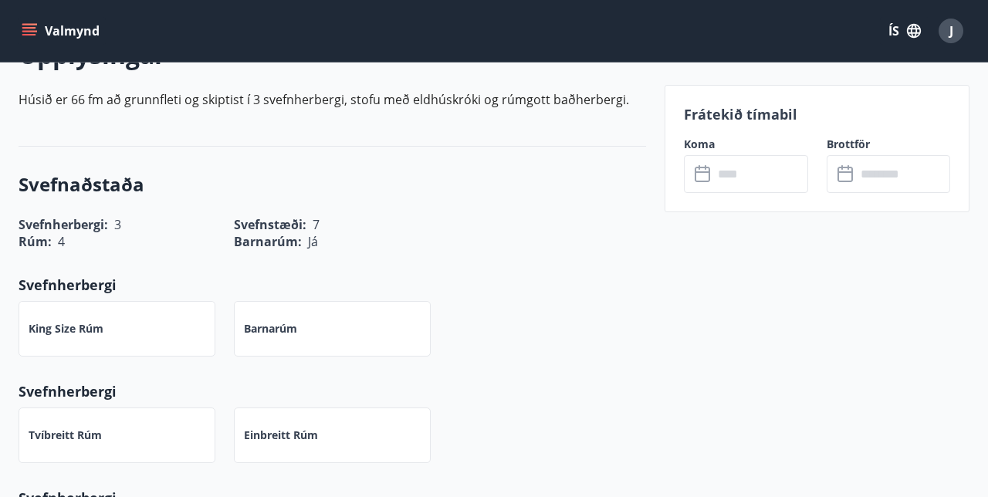
scroll to position [480, 0]
click at [715, 168] on input "text" at bounding box center [760, 174] width 94 height 38
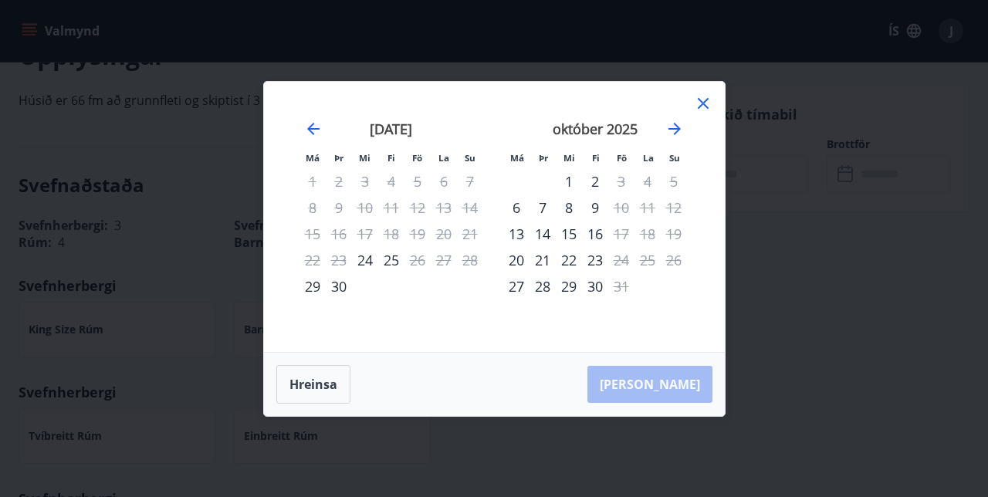
click at [682, 124] on icon "Move forward to switch to the next month." at bounding box center [674, 129] width 19 height 19
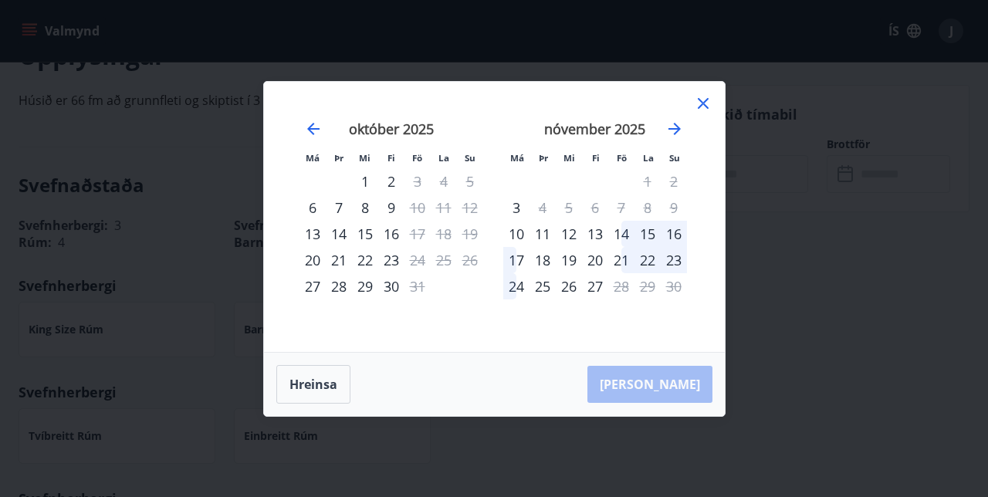
click at [682, 123] on icon "Move forward to switch to the next month." at bounding box center [674, 129] width 19 height 19
